Goal: Transaction & Acquisition: Register for event/course

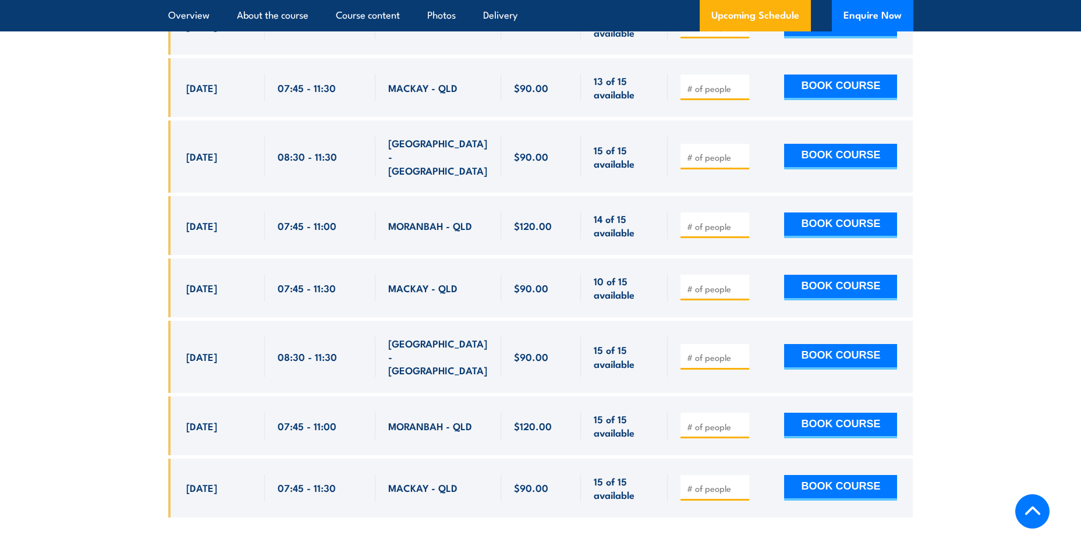
scroll to position [2153, 0]
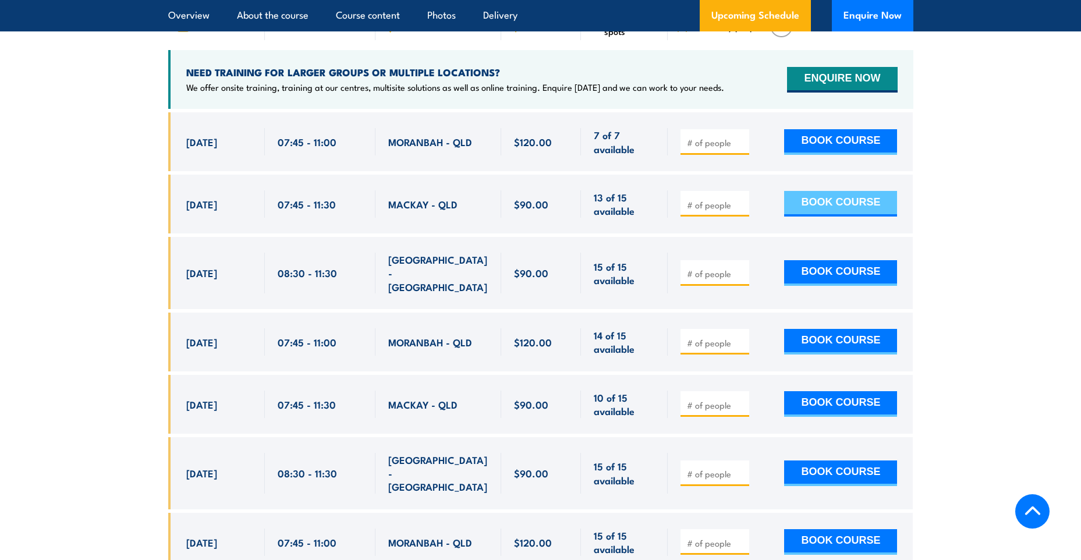
click at [826, 211] on button "BOOK COURSE" at bounding box center [840, 204] width 113 height 26
type input "1"
click at [739, 209] on input "1" at bounding box center [716, 205] width 58 height 12
click at [815, 201] on button "BOOK COURSE" at bounding box center [840, 204] width 113 height 26
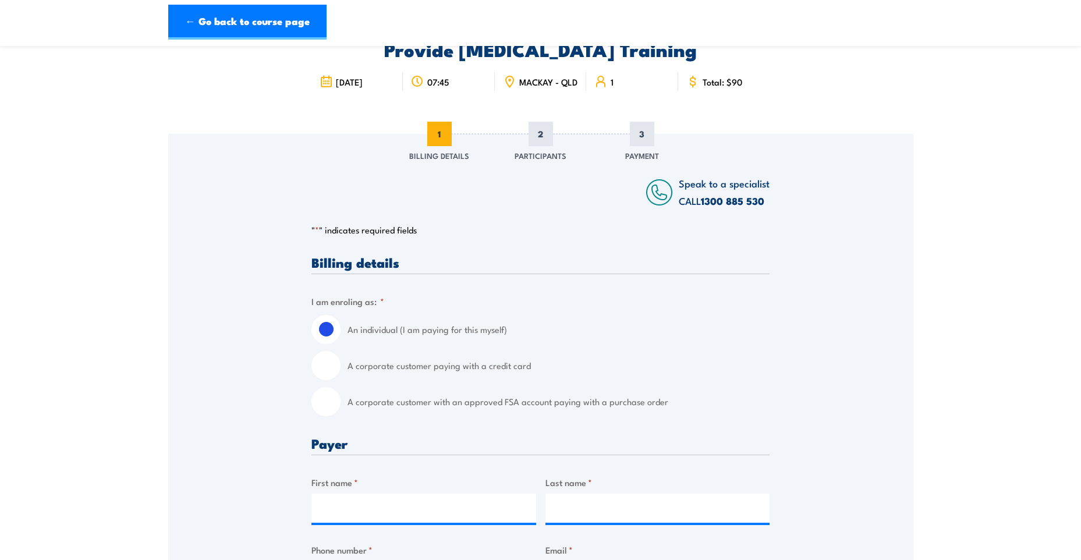
scroll to position [175, 0]
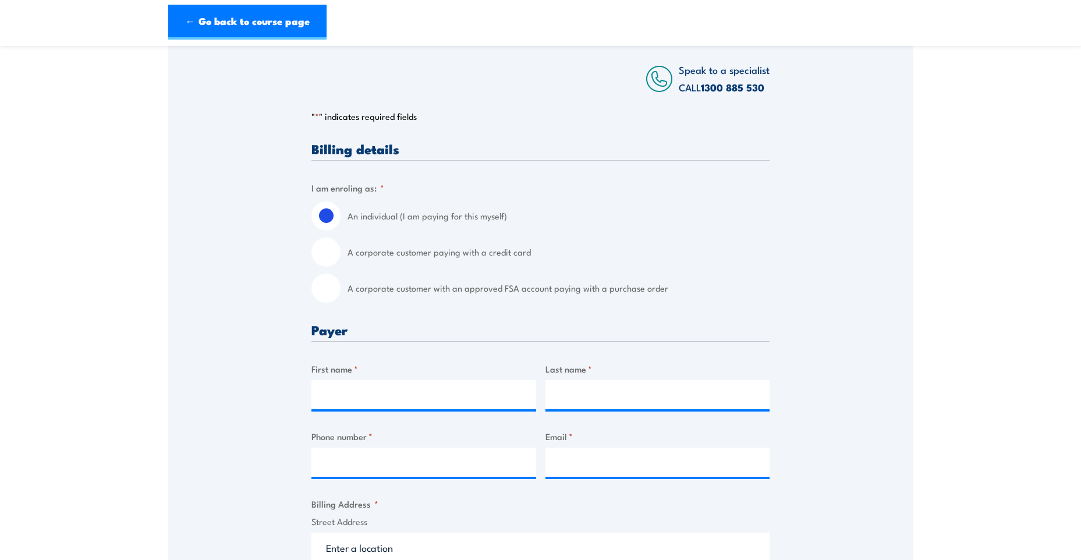
click at [322, 259] on input "A corporate customer paying with a credit card" at bounding box center [325, 251] width 29 height 29
radio input "true"
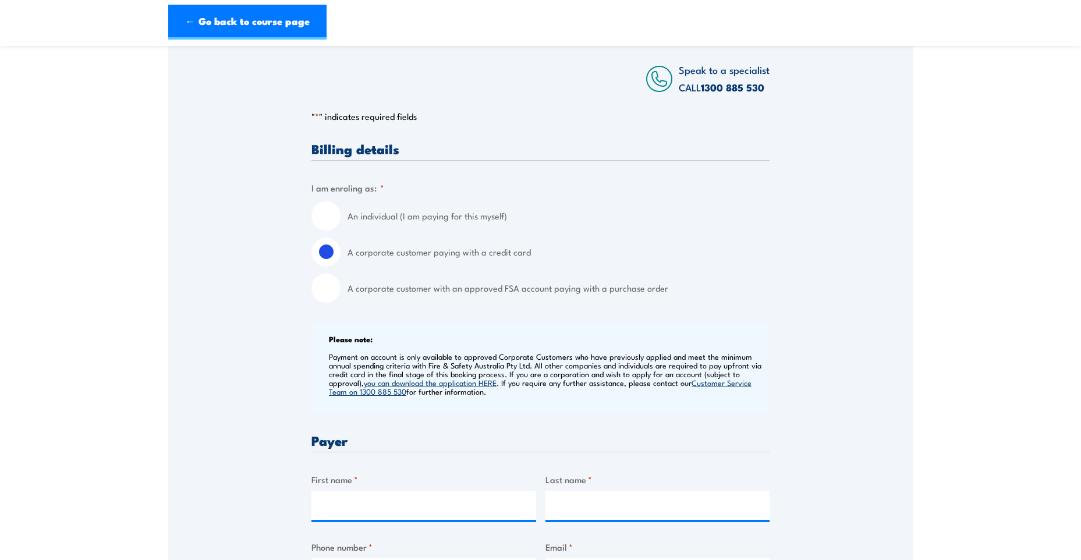
drag, startPoint x: 314, startPoint y: 228, endPoint x: 348, endPoint y: 244, distance: 37.7
click at [314, 228] on input "An individual (I am paying for this myself)" at bounding box center [325, 215] width 29 height 29
radio input "true"
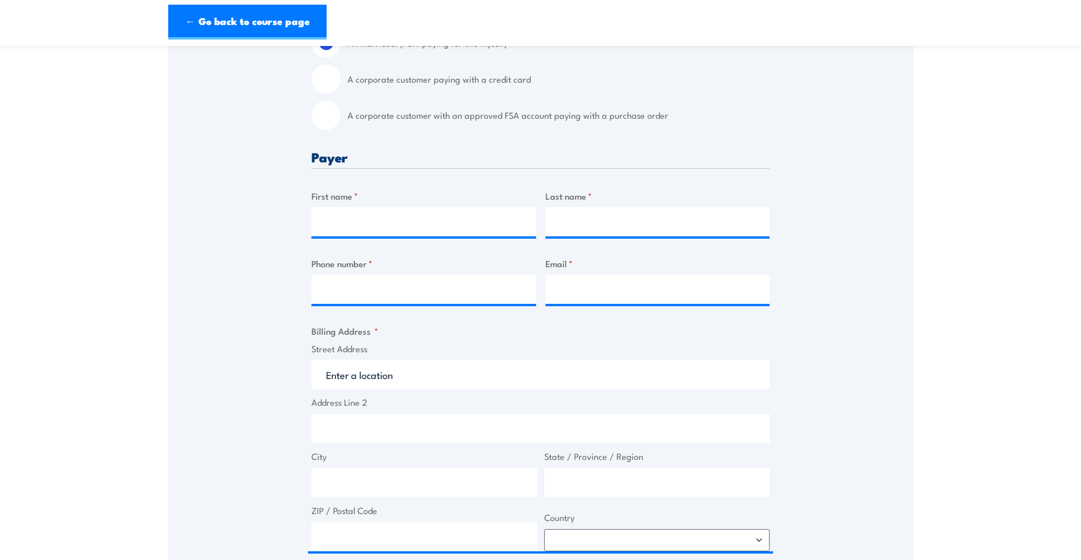
scroll to position [349, 0]
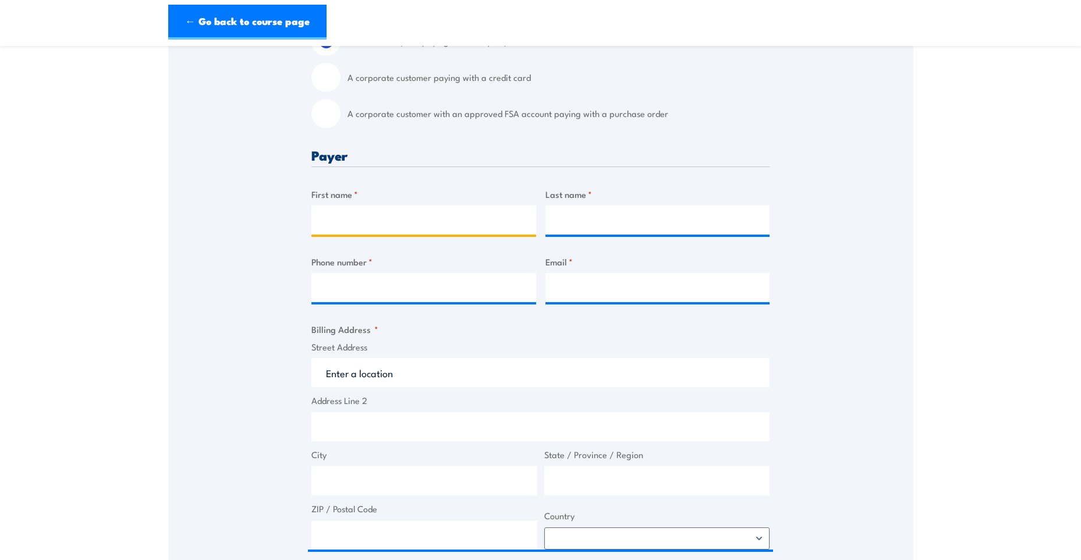
click at [390, 231] on input "First name *" at bounding box center [423, 219] width 225 height 29
type input "Carli"
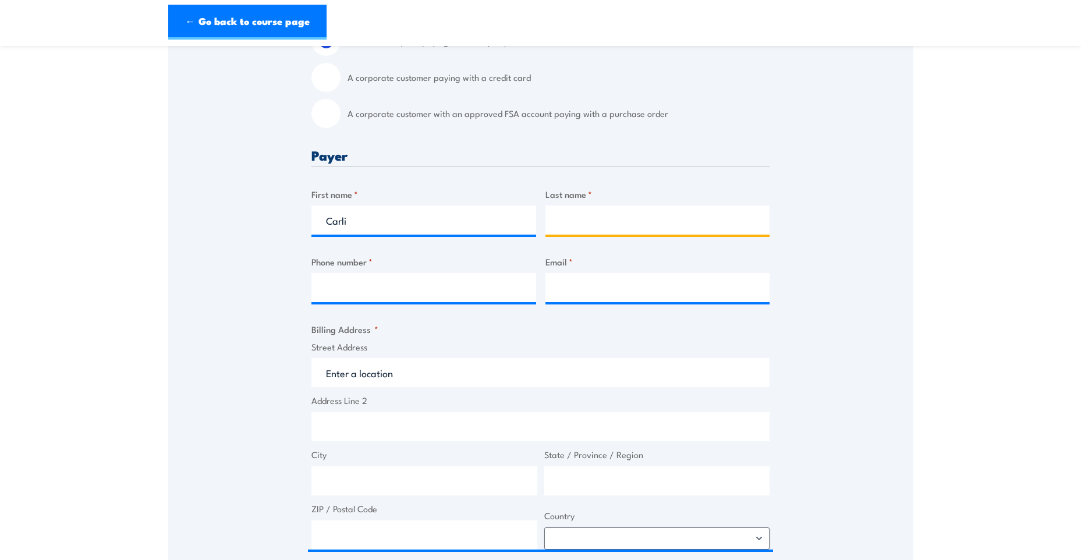
type input "[PERSON_NAME]"
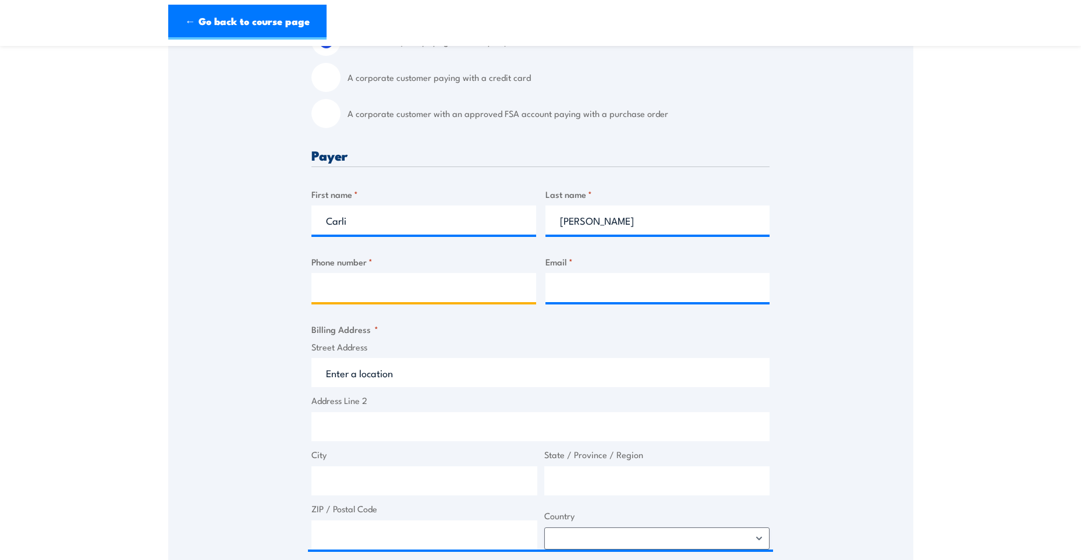
type input "0458876983"
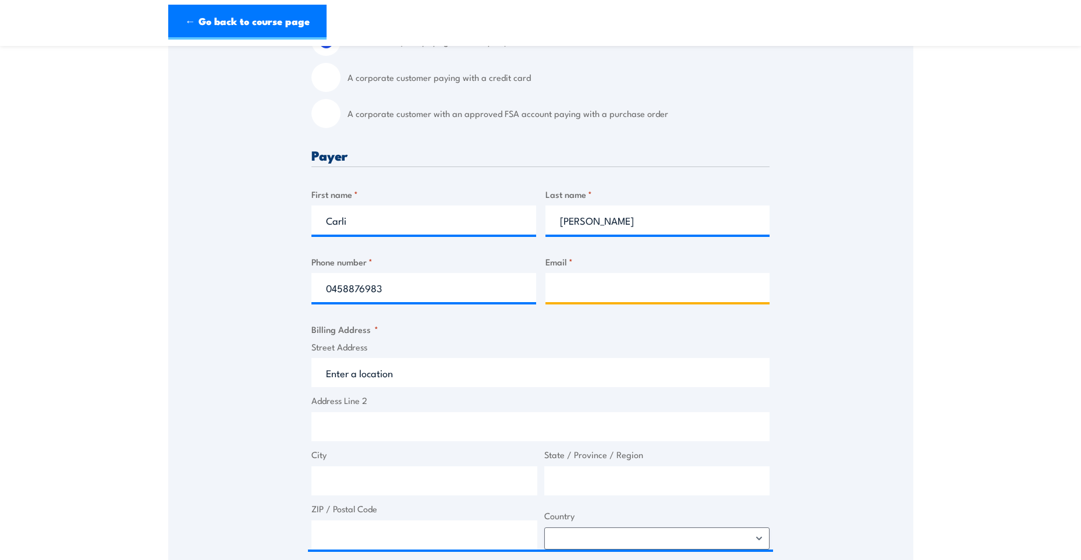
type input "[EMAIL_ADDRESS][DOMAIN_NAME]"
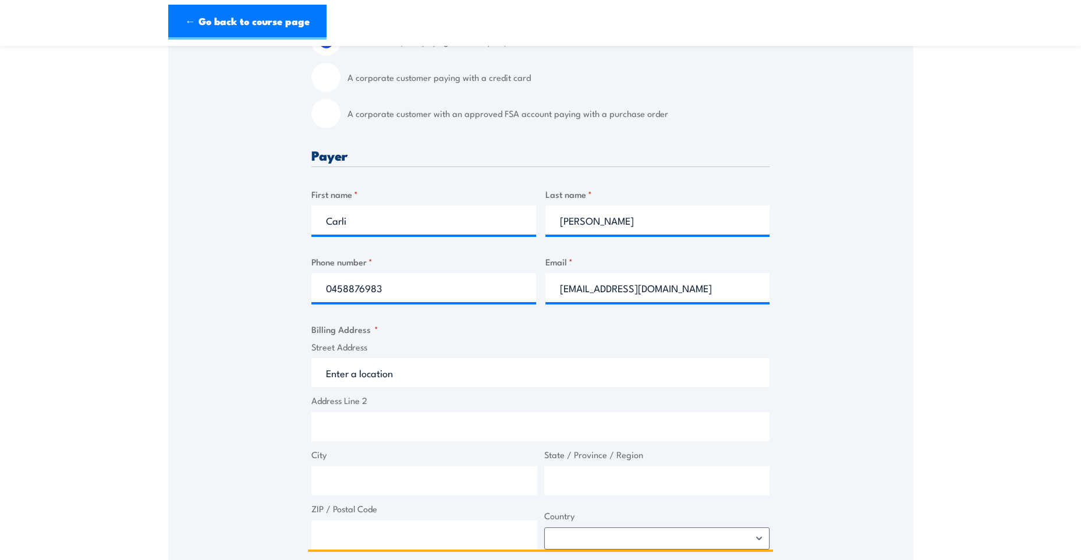
click at [430, 380] on input "Street Address" at bounding box center [540, 372] width 458 height 29
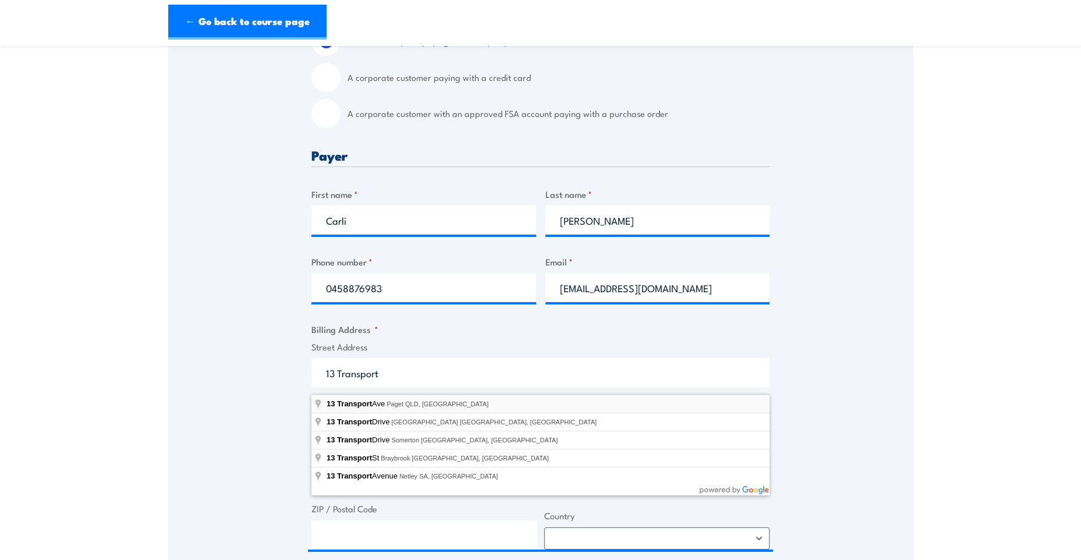
type input "[STREET_ADDRESS]"
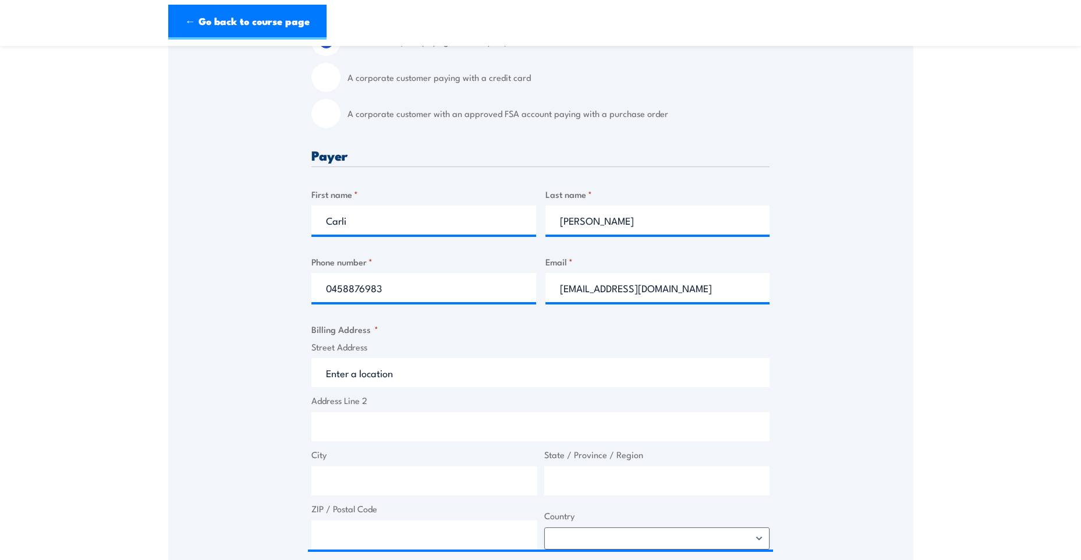
type input "13 Transport Ave"
type input "Paget"
type input "[GEOGRAPHIC_DATA]"
type input "4740"
select select "[GEOGRAPHIC_DATA]"
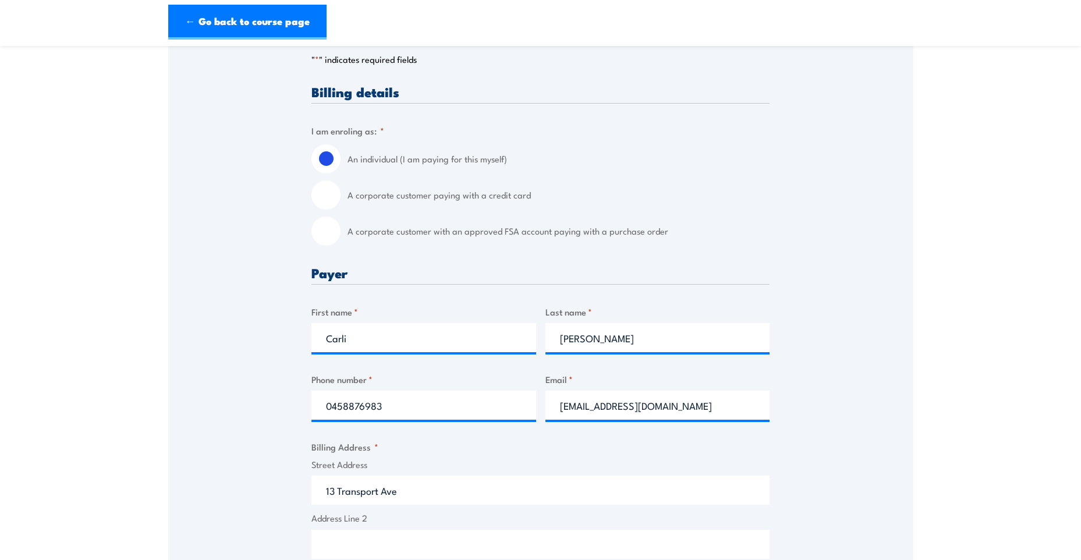
scroll to position [233, 0]
drag, startPoint x: 374, startPoint y: 343, endPoint x: 295, endPoint y: 352, distance: 79.6
click at [295, 352] on div "Speak to a specialist CALL [PHONE_NUMBER] CALL [PHONE_NUMBER] " * " indicates r…" at bounding box center [540, 492] width 745 height 1060
click at [689, 341] on input "[PERSON_NAME]" at bounding box center [657, 336] width 225 height 29
click at [367, 342] on input "Hawk" at bounding box center [423, 336] width 225 height 29
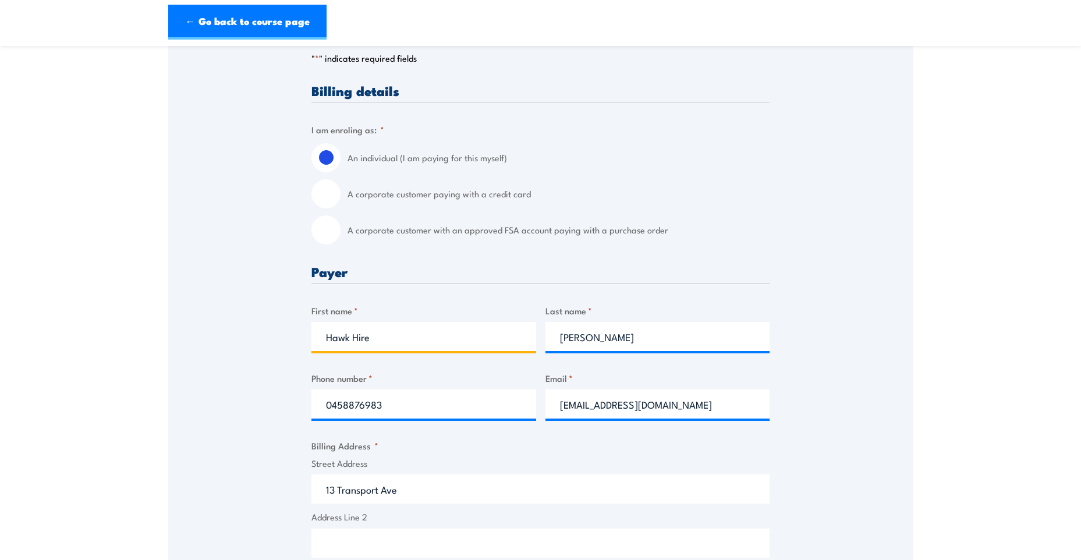
type input "Hawk Hire"
click at [558, 341] on input "[PERSON_NAME]" at bounding box center [657, 336] width 225 height 29
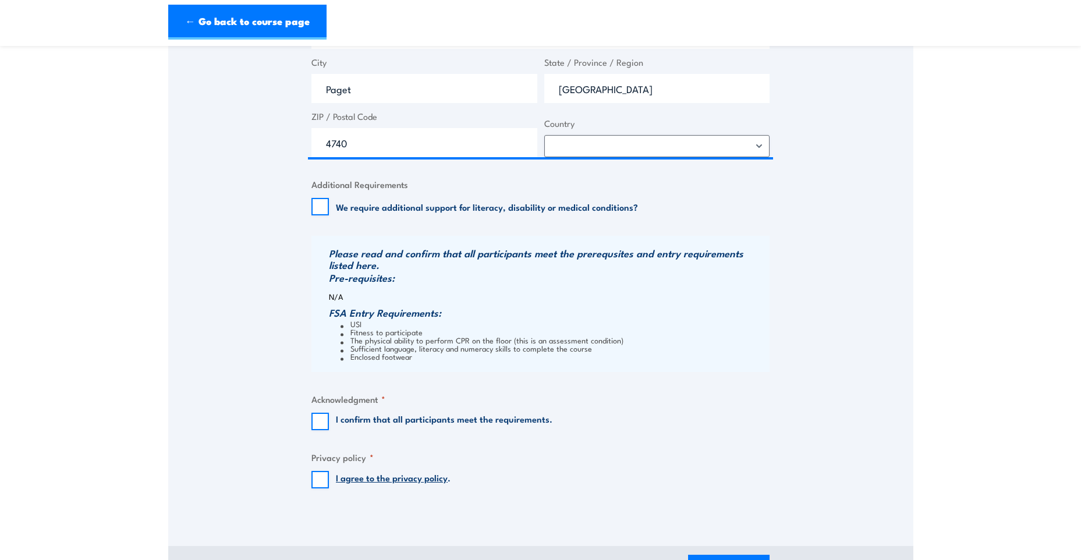
scroll to position [757, 0]
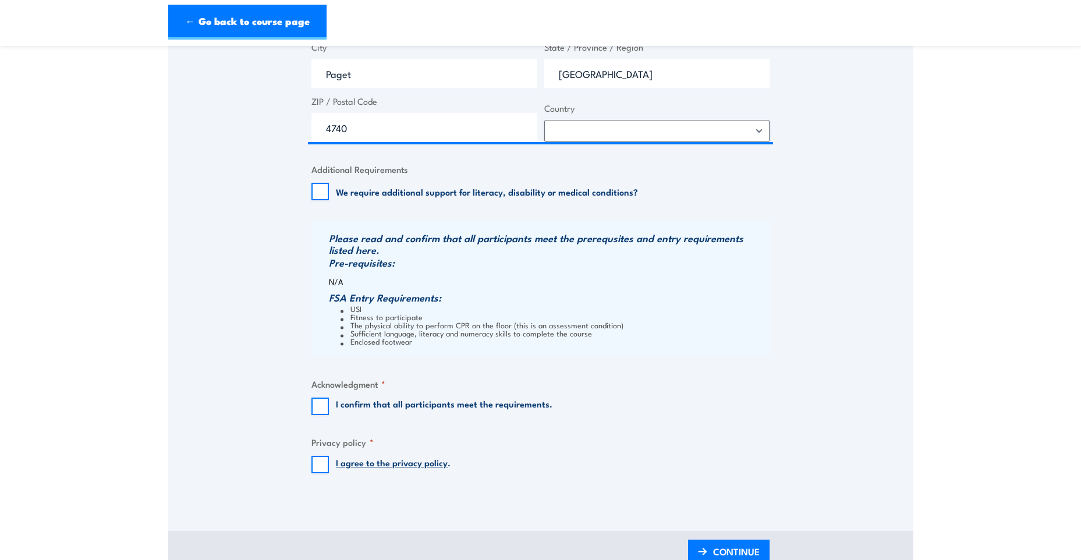
type input "[PERSON_NAME]"
click at [317, 409] on input "I confirm that all participants meet the requirements." at bounding box center [319, 406] width 17 height 17
checkbox input "true"
click at [315, 473] on input "I agree to the privacy policy ." at bounding box center [319, 464] width 17 height 17
checkbox input "true"
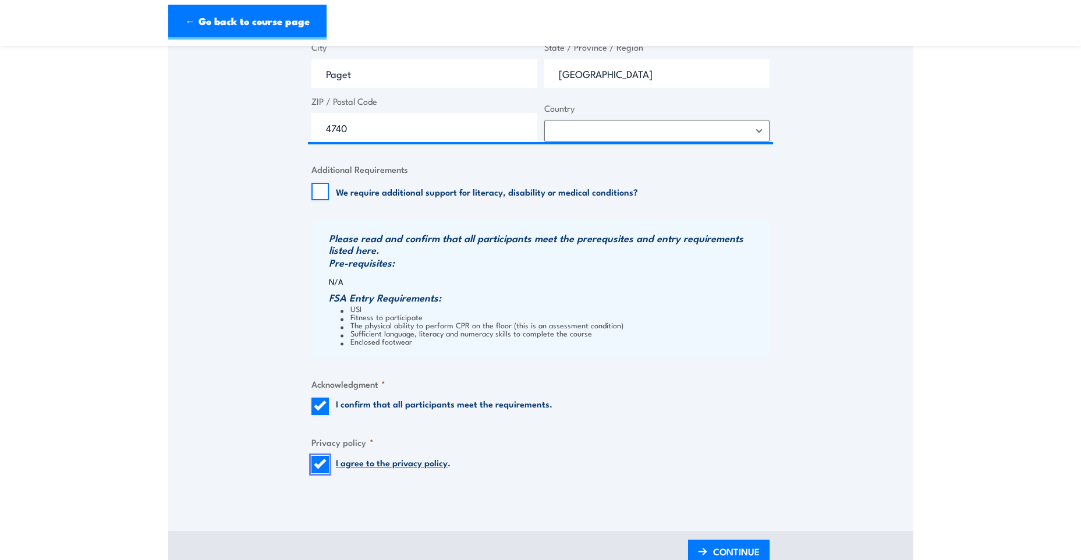
scroll to position [873, 0]
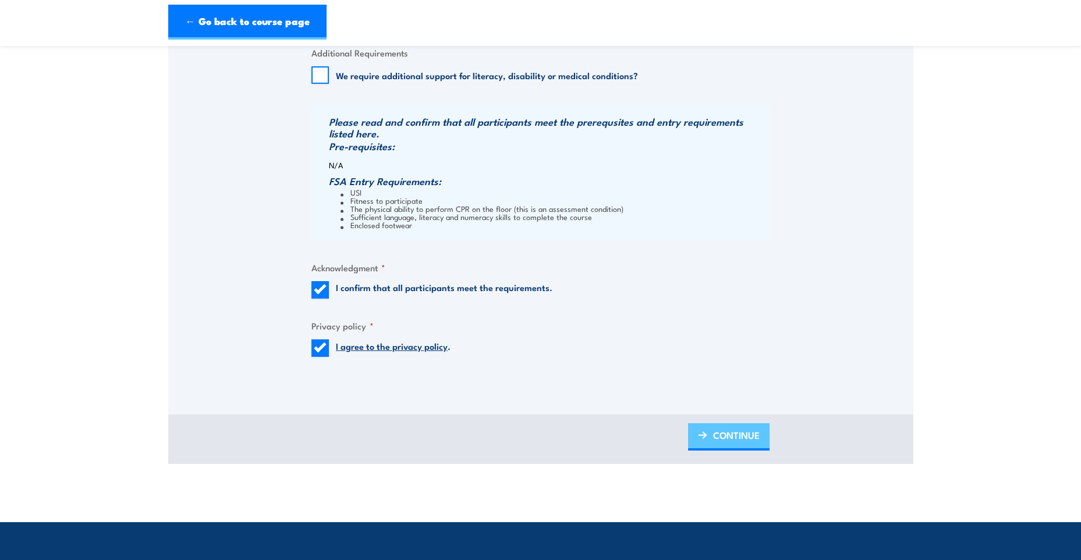
click at [722, 449] on span "CONTINUE" at bounding box center [736, 435] width 47 height 31
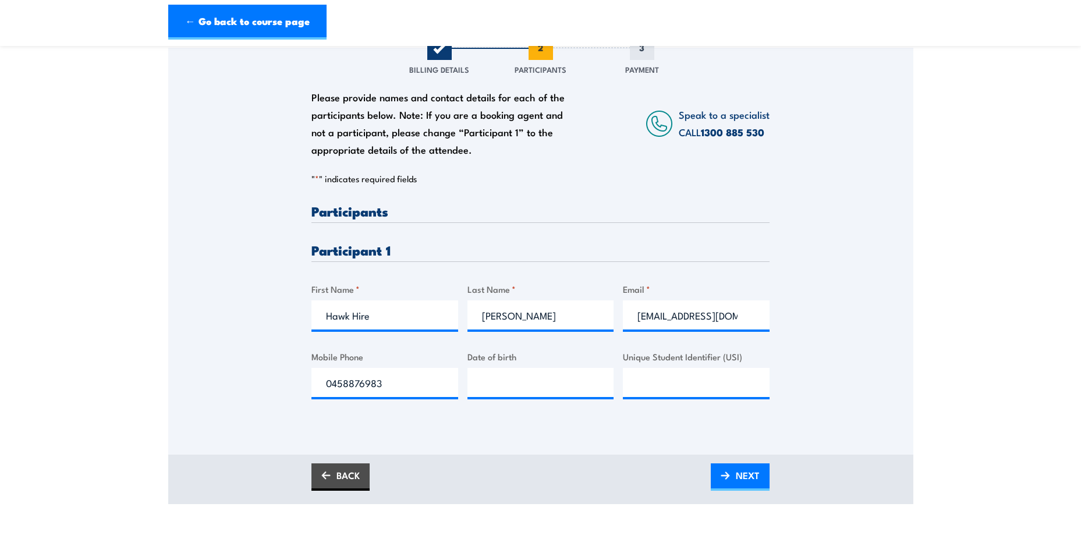
scroll to position [175, 0]
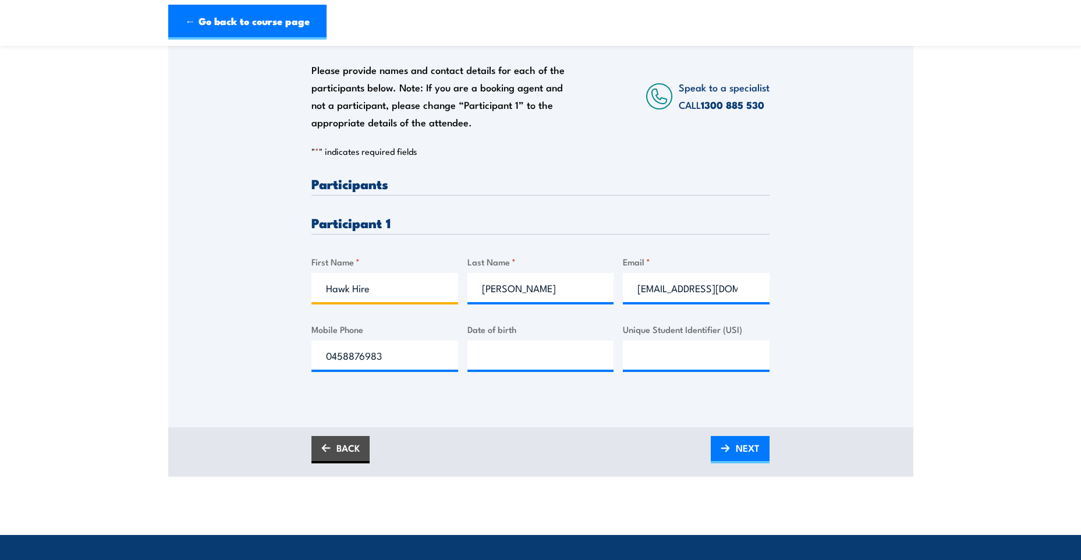
drag, startPoint x: 322, startPoint y: 302, endPoint x: 393, endPoint y: 301, distance: 71.6
click at [393, 301] on input "Hawk Hire" at bounding box center [384, 287] width 147 height 29
type input "Lachlan"
type input "[PERSON_NAME]"
type input "[EMAIL_ADDRESS][DOMAIN_NAME]"
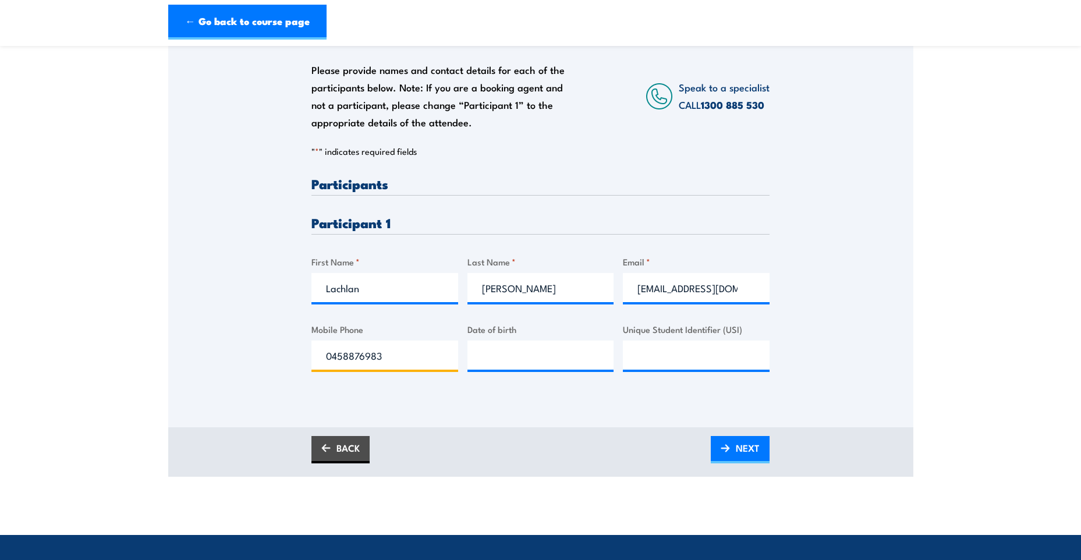
drag, startPoint x: 401, startPoint y: 368, endPoint x: 211, endPoint y: 372, distance: 189.8
click at [211, 372] on div "Please provide names and contact details for each of the participants below. No…" at bounding box center [540, 207] width 745 height 374
type input "0437544592"
type input "__/__/____"
click at [563, 355] on input "__/__/____" at bounding box center [540, 355] width 147 height 29
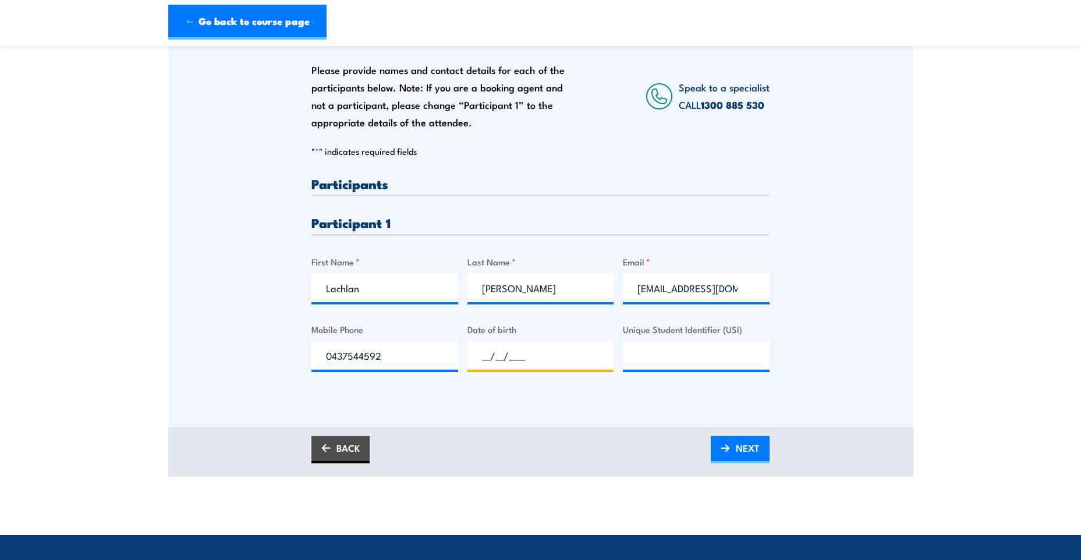
click at [526, 364] on input "__/__/____" at bounding box center [540, 355] width 147 height 29
click at [485, 366] on input "__/__/____" at bounding box center [540, 355] width 147 height 29
drag, startPoint x: 554, startPoint y: 364, endPoint x: 458, endPoint y: 364, distance: 96.6
click at [458, 364] on div "Please provide names and contact details for each of the participants below. No…" at bounding box center [540, 283] width 458 height 213
type input "[DATE]"
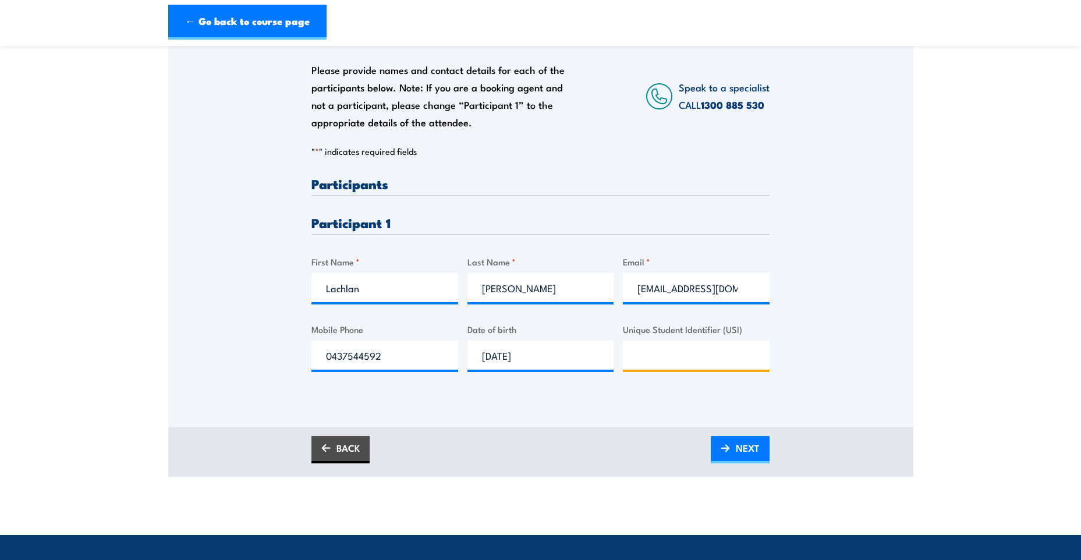
click at [697, 355] on input "Unique Student Identifier (USI)" at bounding box center [696, 355] width 147 height 29
type input "LE8XHNWWJY"
click at [758, 463] on span "NEXT" at bounding box center [748, 447] width 24 height 31
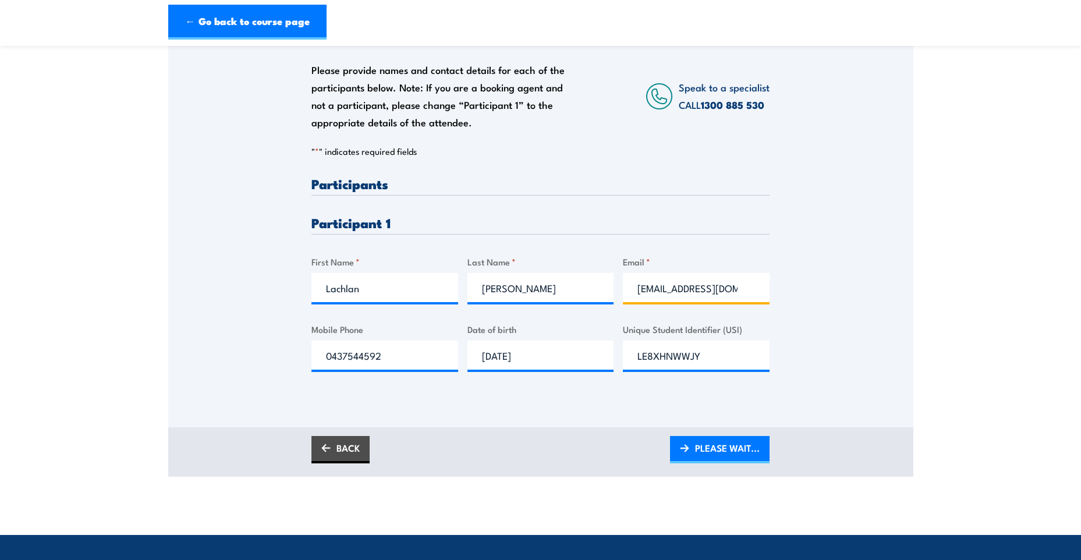
click at [754, 302] on input "[EMAIL_ADDRESS][DOMAIN_NAME]" at bounding box center [696, 287] width 147 height 29
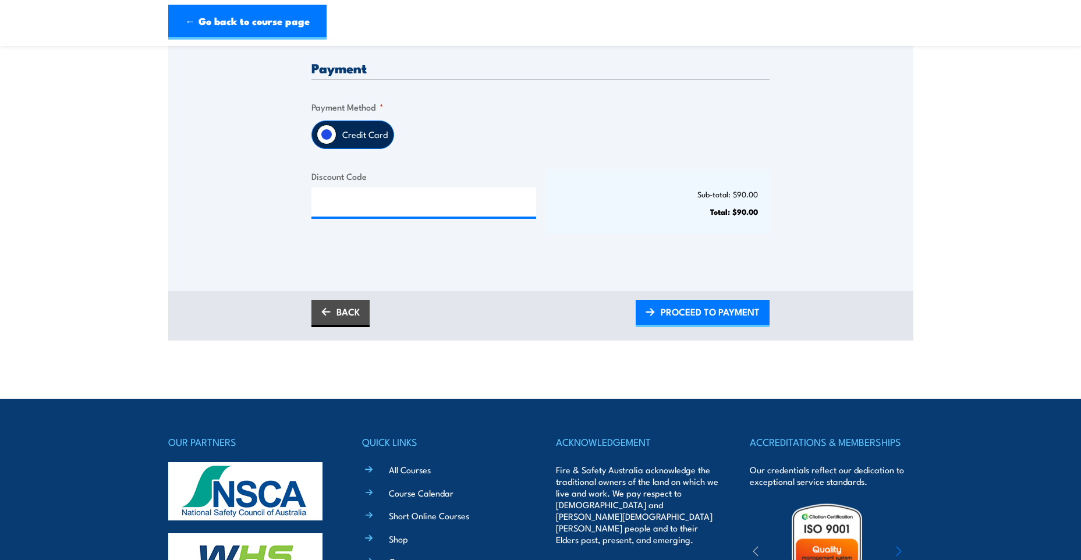
scroll to position [291, 0]
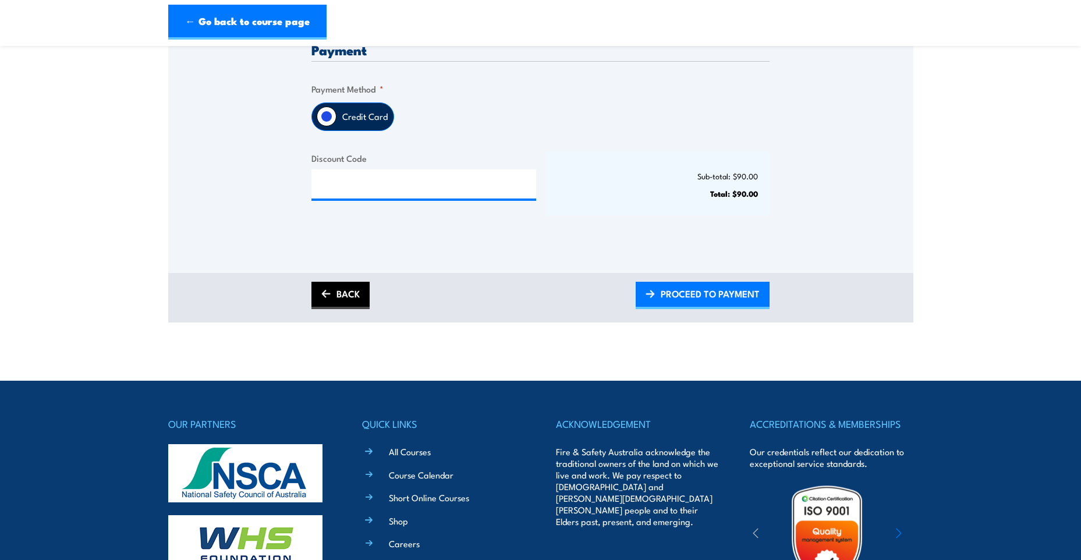
click at [355, 309] on link "BACK" at bounding box center [340, 295] width 58 height 27
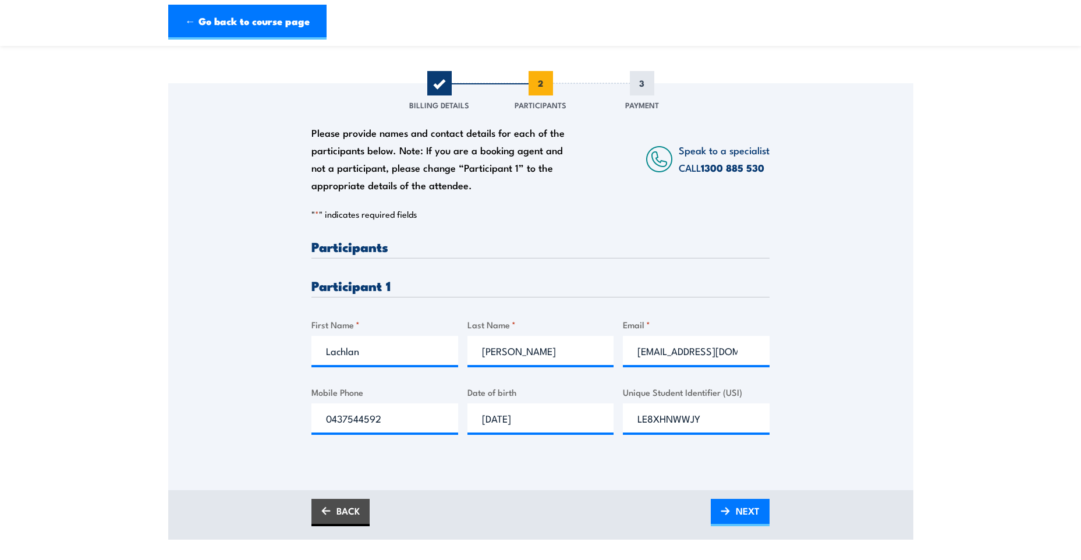
scroll to position [116, 0]
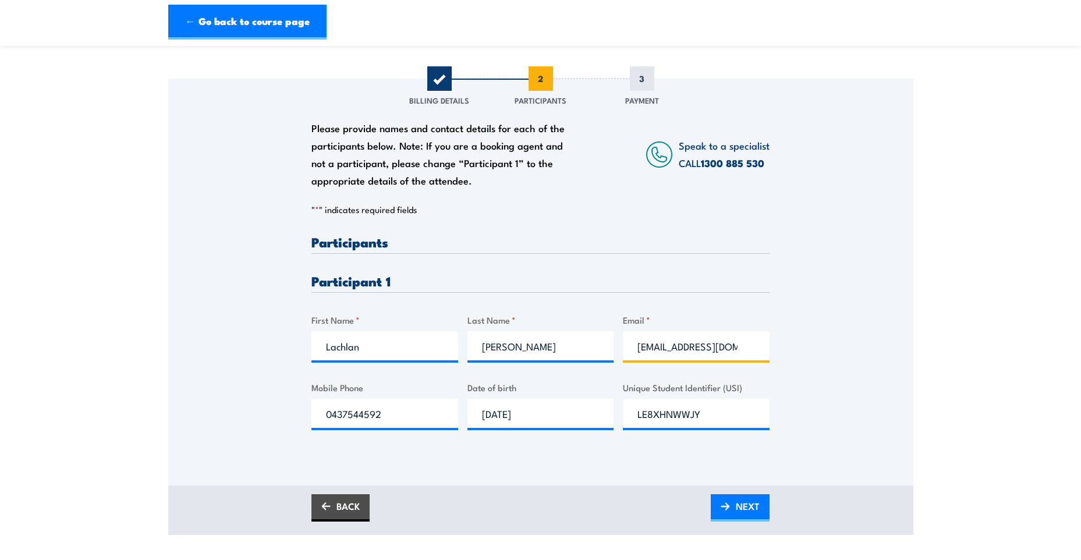
click at [754, 355] on input "[EMAIL_ADDRESS][DOMAIN_NAME]" at bounding box center [696, 345] width 147 height 29
click at [815, 410] on div "Please provide names and contact details for each of the participants below. No…" at bounding box center [540, 266] width 745 height 374
click at [749, 517] on span "NEXT" at bounding box center [748, 506] width 24 height 31
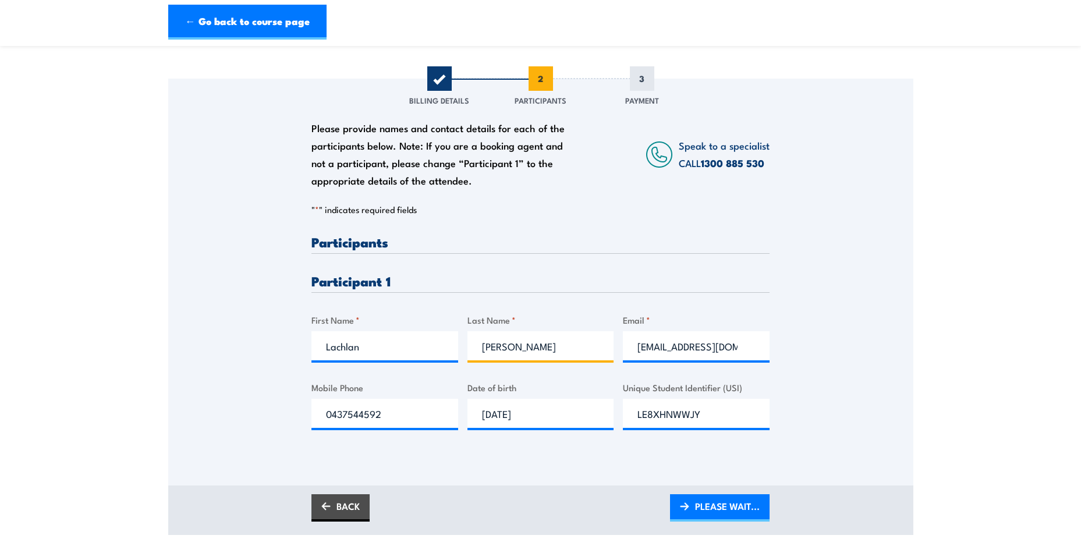
click at [483, 354] on input "[PERSON_NAME]" at bounding box center [540, 345] width 147 height 29
type input "[PERSON_NAME]"
click at [700, 512] on span "PLEASE WAIT..." at bounding box center [727, 506] width 65 height 31
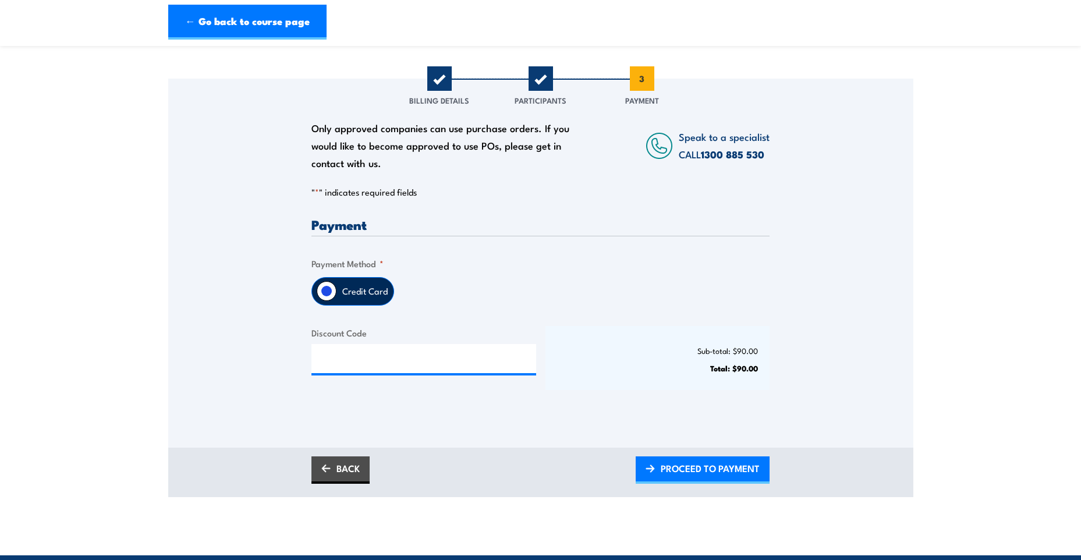
drag, startPoint x: 736, startPoint y: 477, endPoint x: 816, endPoint y: 469, distance: 80.2
click at [736, 477] on span "PROCEED TO PAYMENT" at bounding box center [710, 468] width 99 height 31
